Goal: Navigation & Orientation: Understand site structure

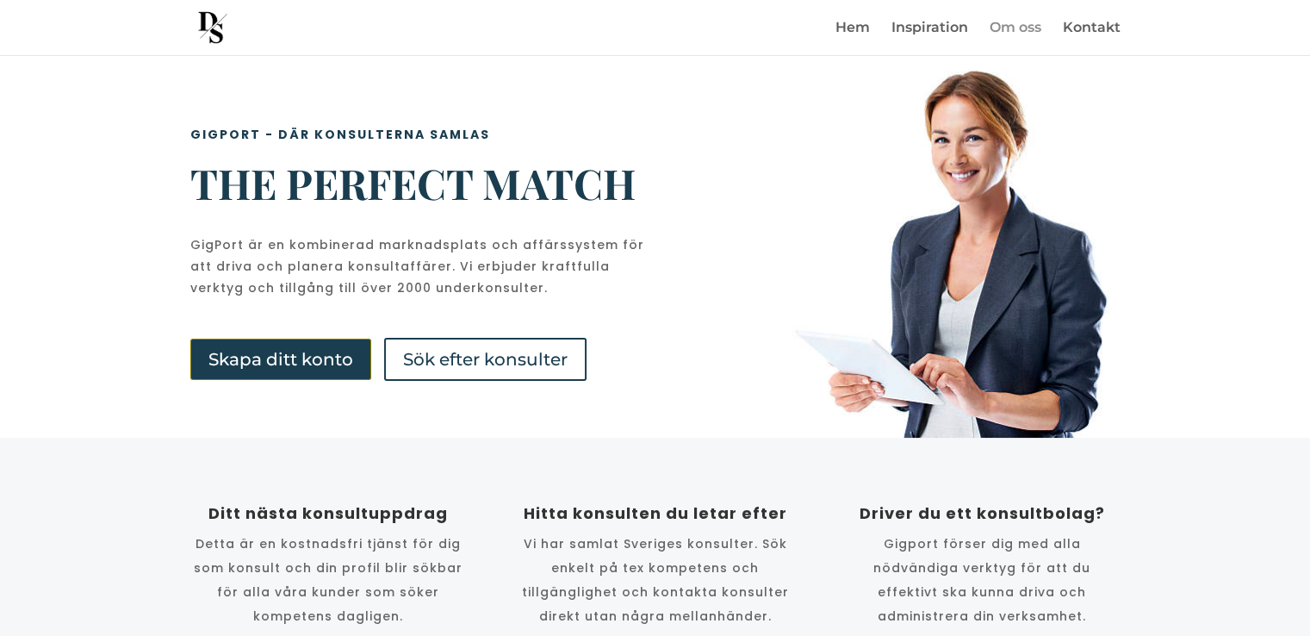
click at [1021, 28] on link "Om oss" at bounding box center [1016, 39] width 52 height 34
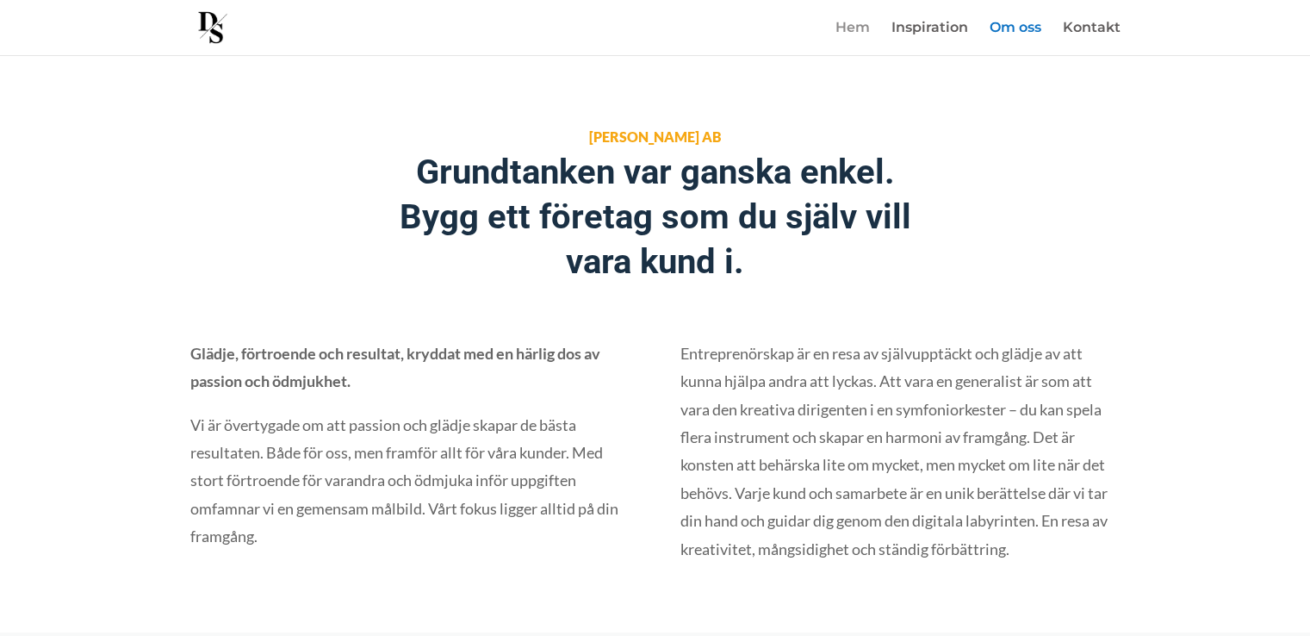
click at [844, 26] on link "Hem" at bounding box center [853, 39] width 34 height 34
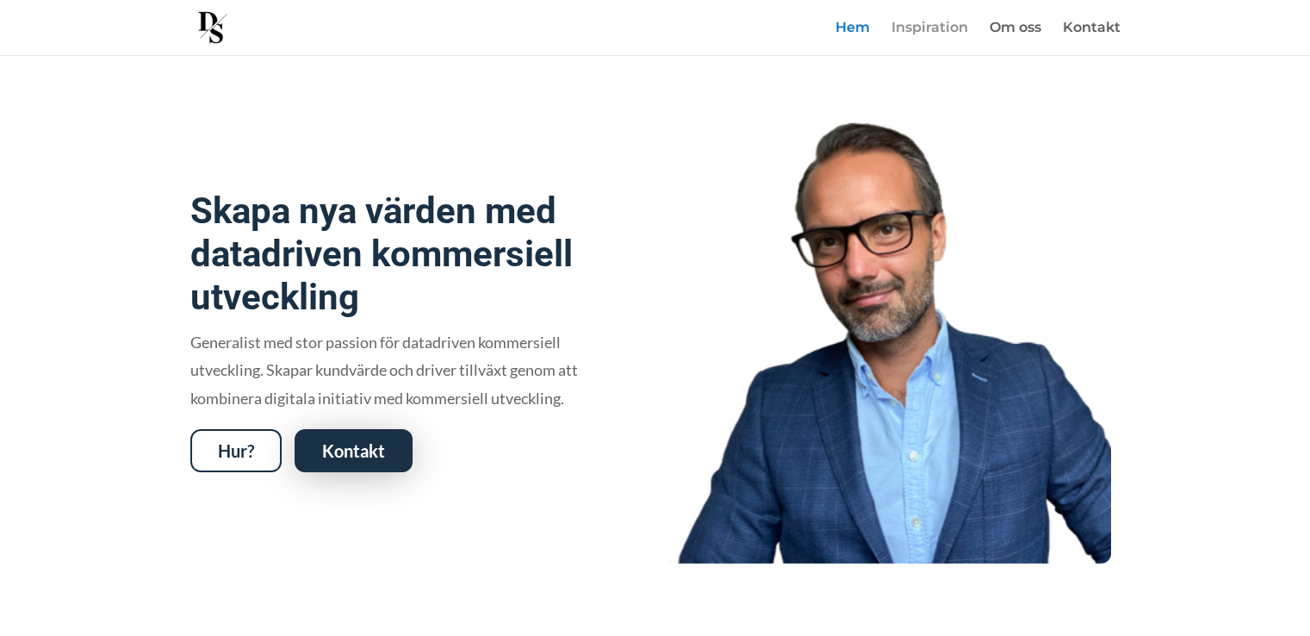
click at [944, 26] on link "Inspiration" at bounding box center [930, 39] width 77 height 34
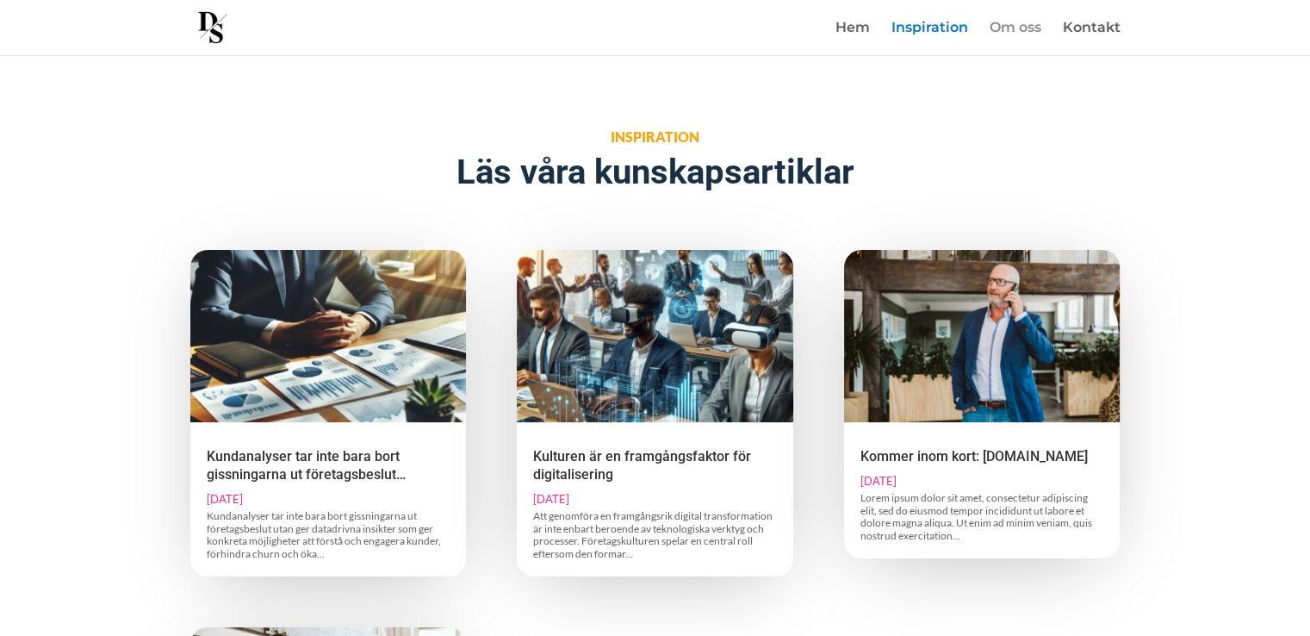
click at [1030, 23] on link "Om oss" at bounding box center [1016, 39] width 52 height 34
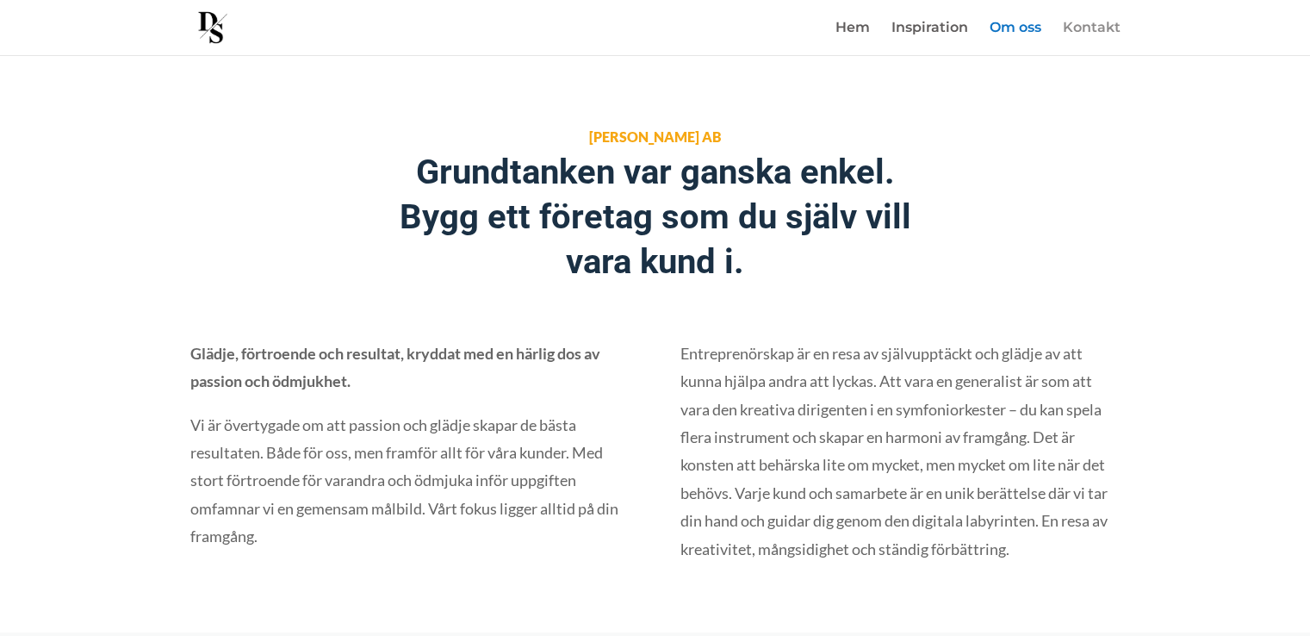
click at [1099, 22] on link "Kontakt" at bounding box center [1092, 39] width 58 height 34
